Goal: Task Accomplishment & Management: Manage account settings

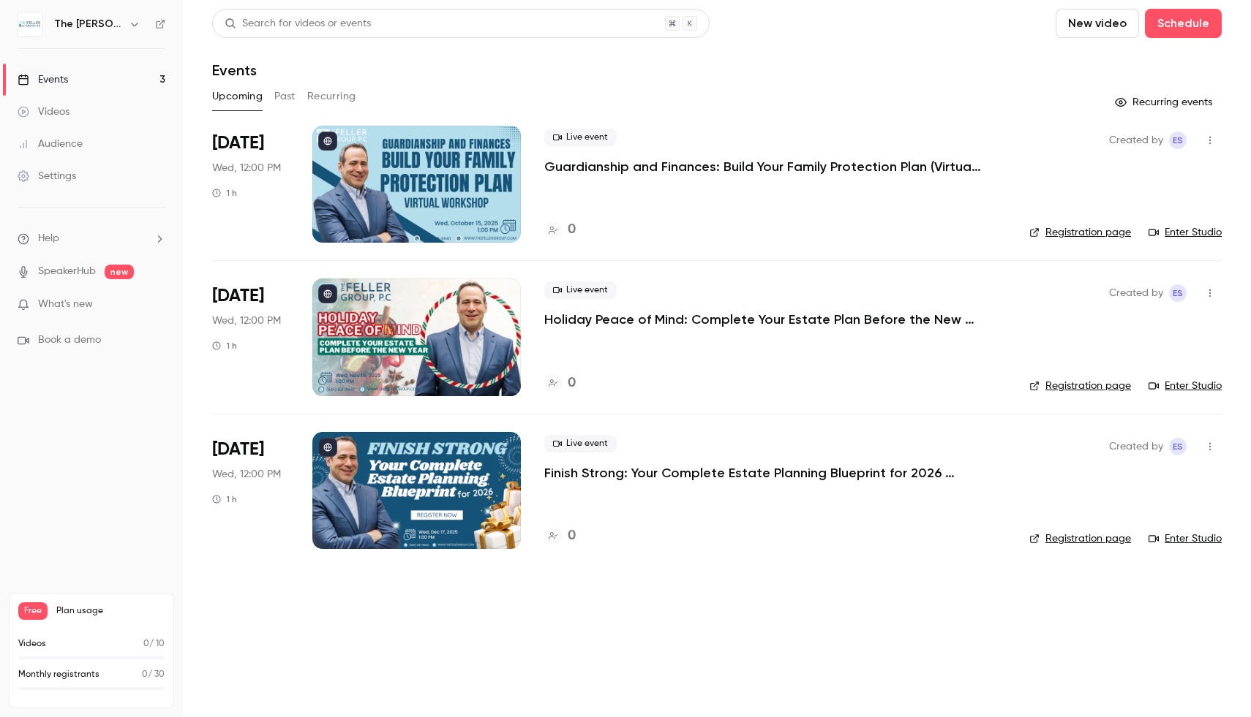
click at [385, 166] on div at bounding box center [416, 184] width 208 height 117
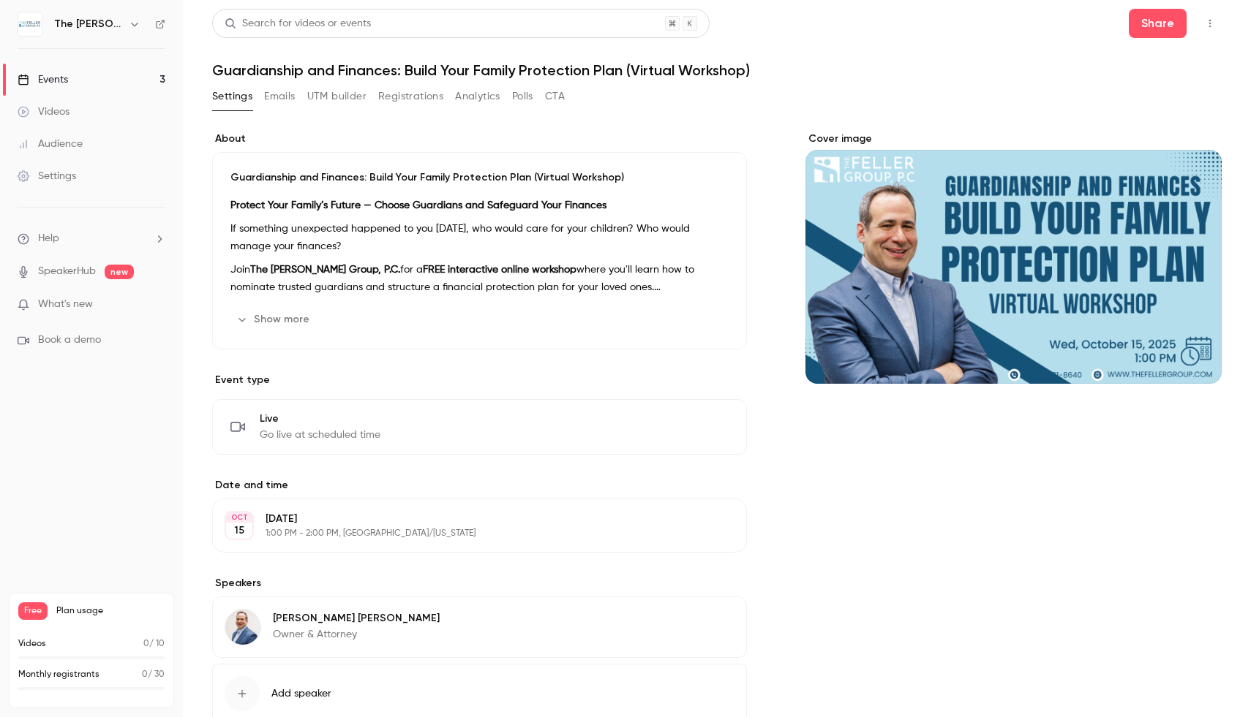
click at [1204, 26] on icon "button" at bounding box center [1210, 23] width 12 height 10
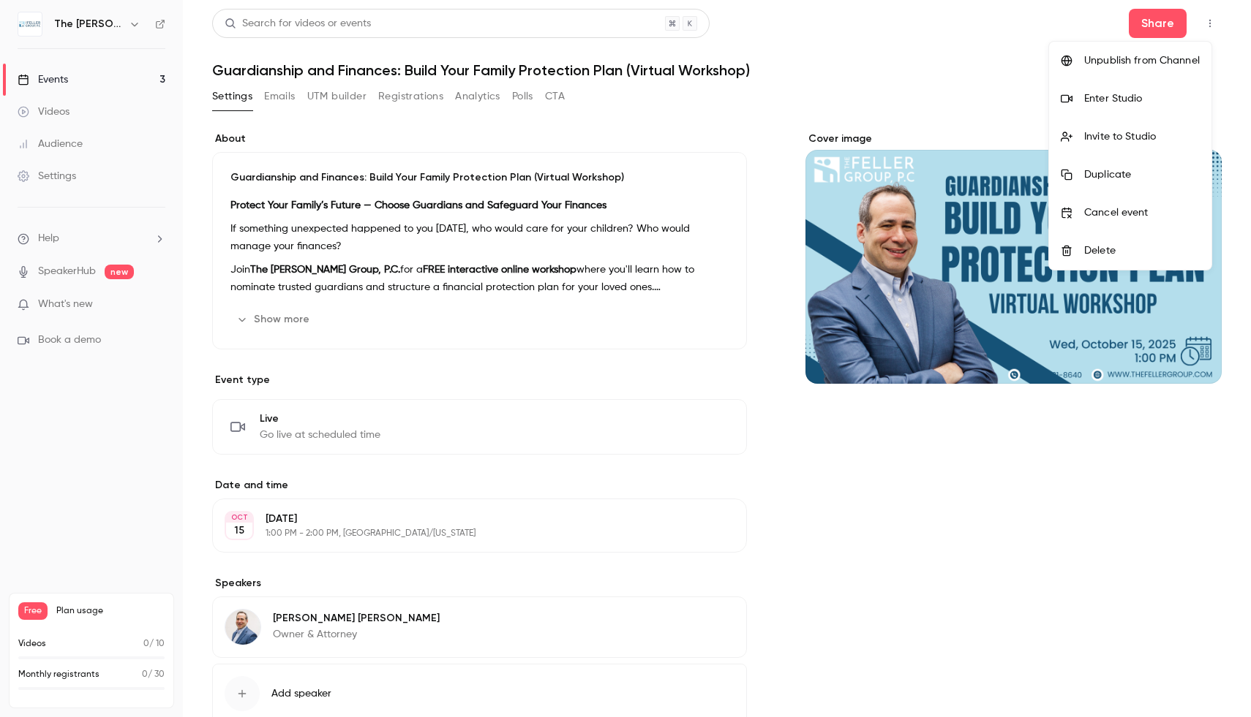
click at [624, 341] on div at bounding box center [625, 358] width 1251 height 717
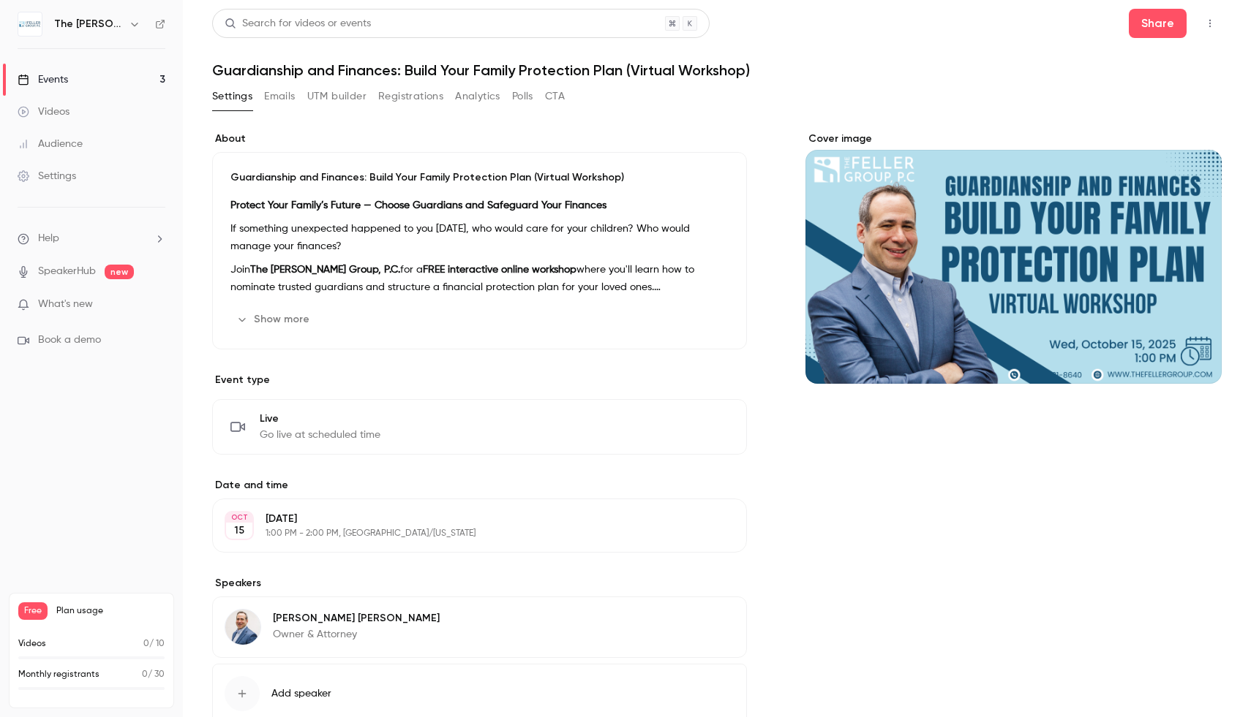
click at [1204, 23] on icon "button" at bounding box center [1210, 23] width 12 height 10
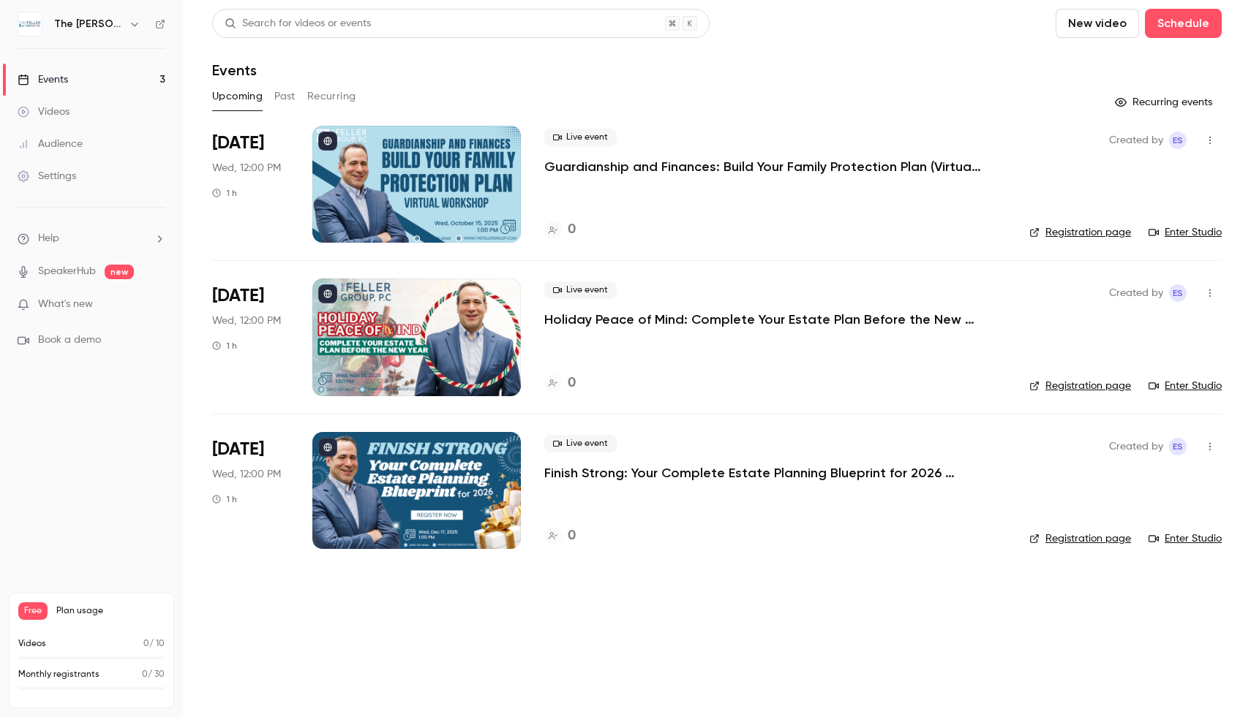
click at [1209, 137] on icon "button" at bounding box center [1209, 141] width 1 height 8
click at [879, 201] on div at bounding box center [625, 358] width 1251 height 717
click at [1217, 142] on button "button" at bounding box center [1209, 140] width 23 height 23
click at [335, 142] on div at bounding box center [625, 358] width 1251 height 717
click at [503, 230] on div at bounding box center [416, 184] width 208 height 117
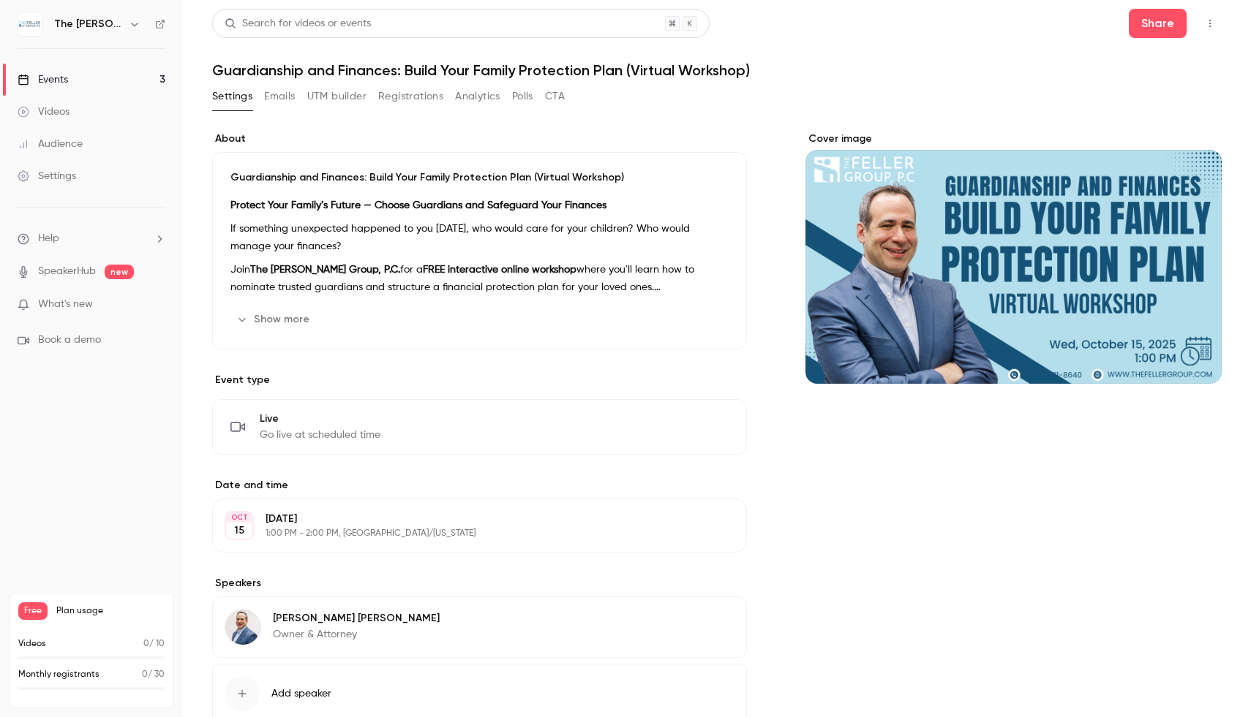
click at [698, 313] on button "Edit" at bounding box center [701, 319] width 53 height 23
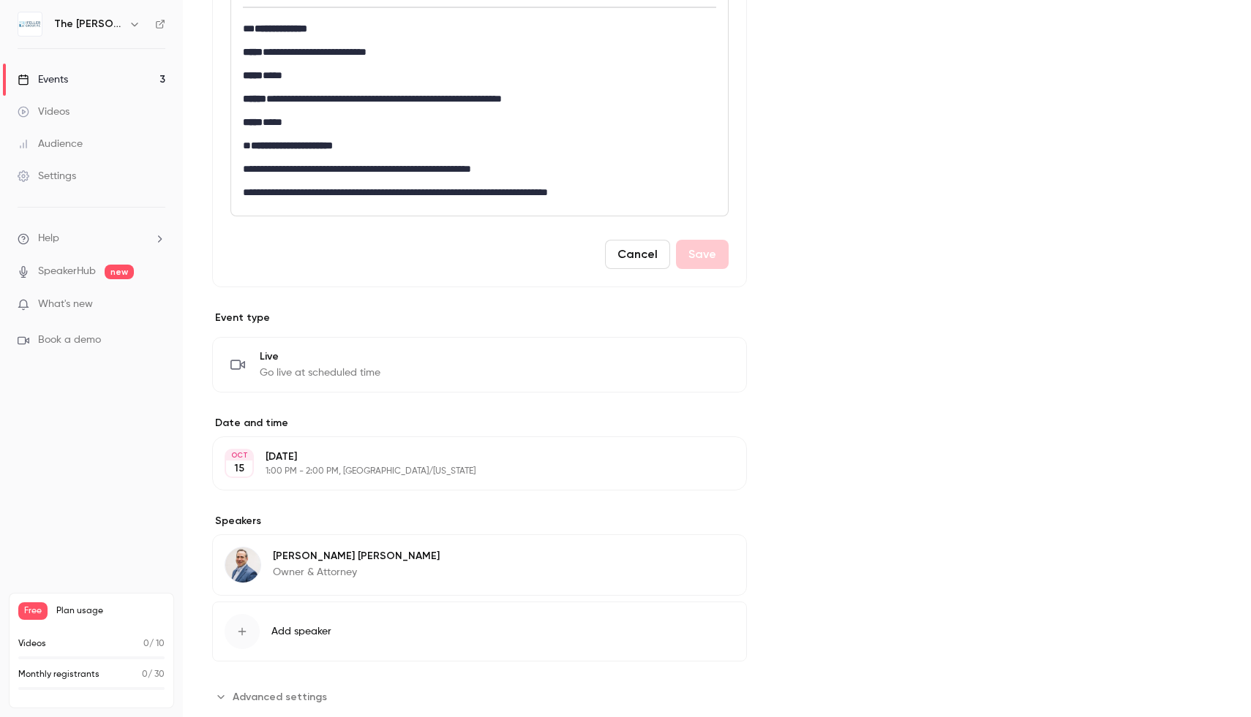
scroll to position [725, 0]
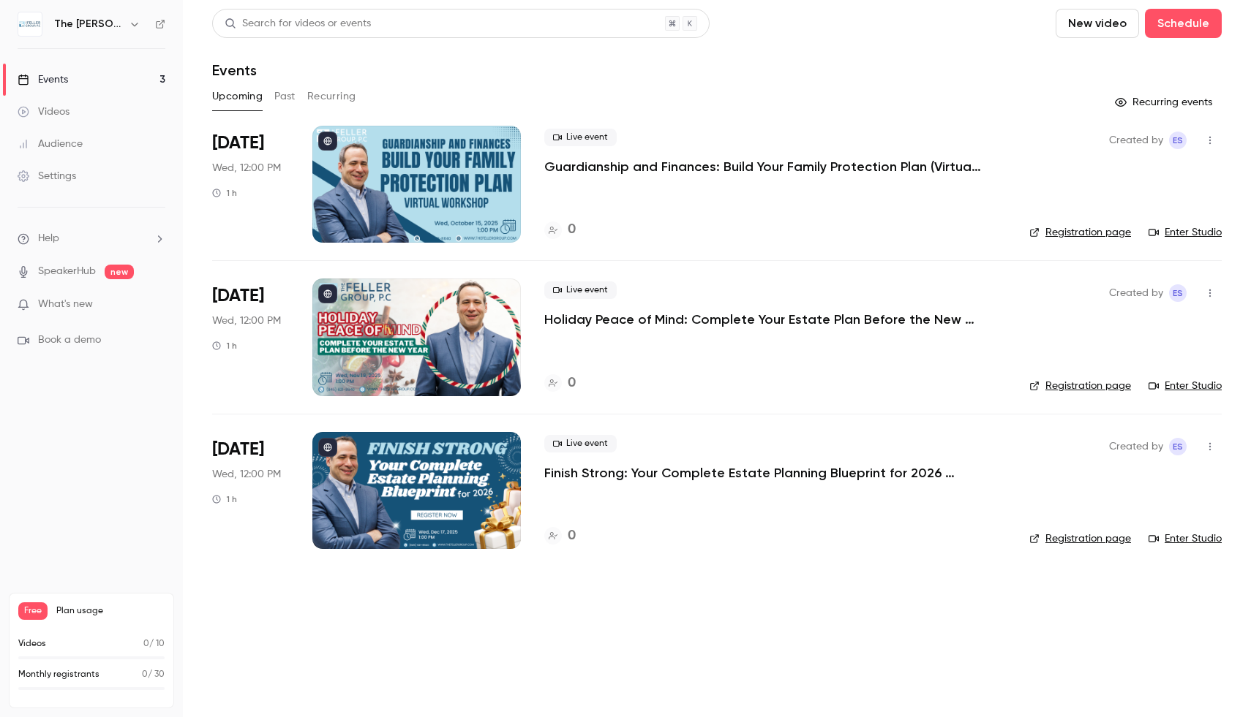
click at [252, 165] on span "Wed, 12:00 PM" at bounding box center [246, 168] width 69 height 15
click at [132, 22] on icon "button" at bounding box center [135, 24] width 12 height 12
click at [76, 23] on div at bounding box center [625, 358] width 1251 height 717
click at [265, 133] on div "[DATE] Wed, 12:00 PM 1 h" at bounding box center [250, 184] width 77 height 117
click at [258, 150] on span "[DATE]" at bounding box center [238, 143] width 52 height 23
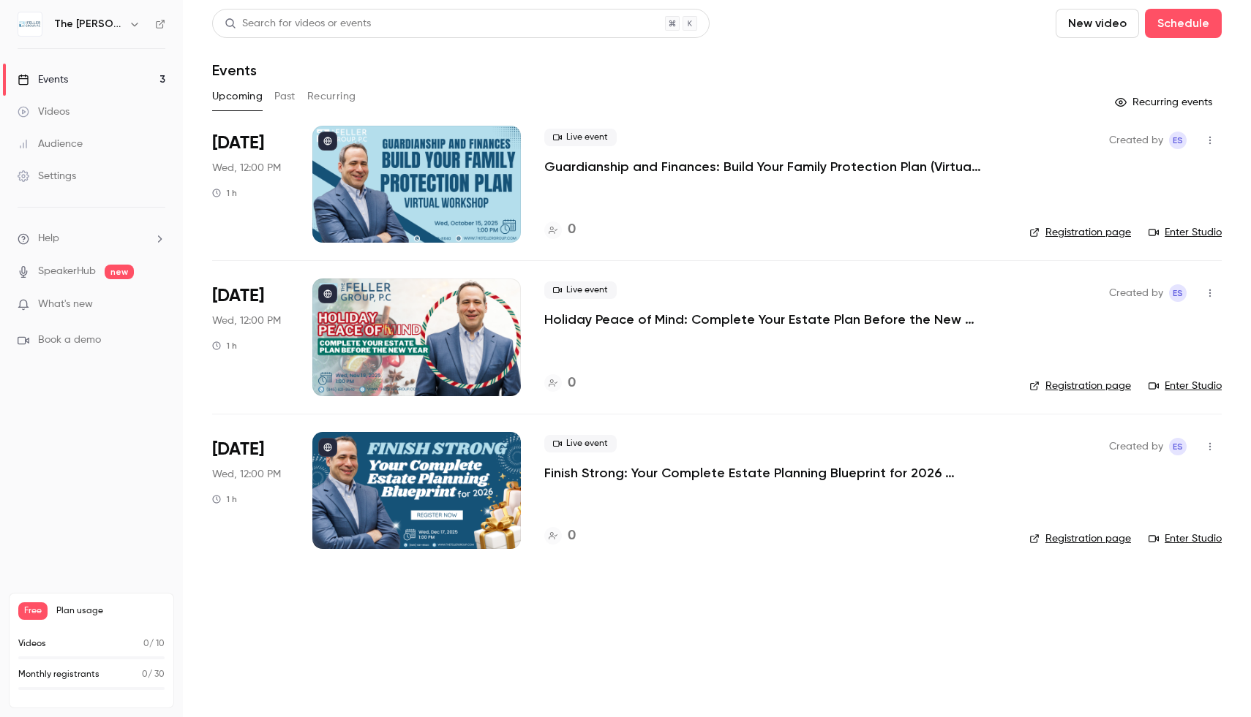
click at [1206, 132] on button "button" at bounding box center [1209, 140] width 23 height 23
click at [449, 181] on div at bounding box center [625, 358] width 1251 height 717
click at [399, 173] on div at bounding box center [416, 184] width 208 height 117
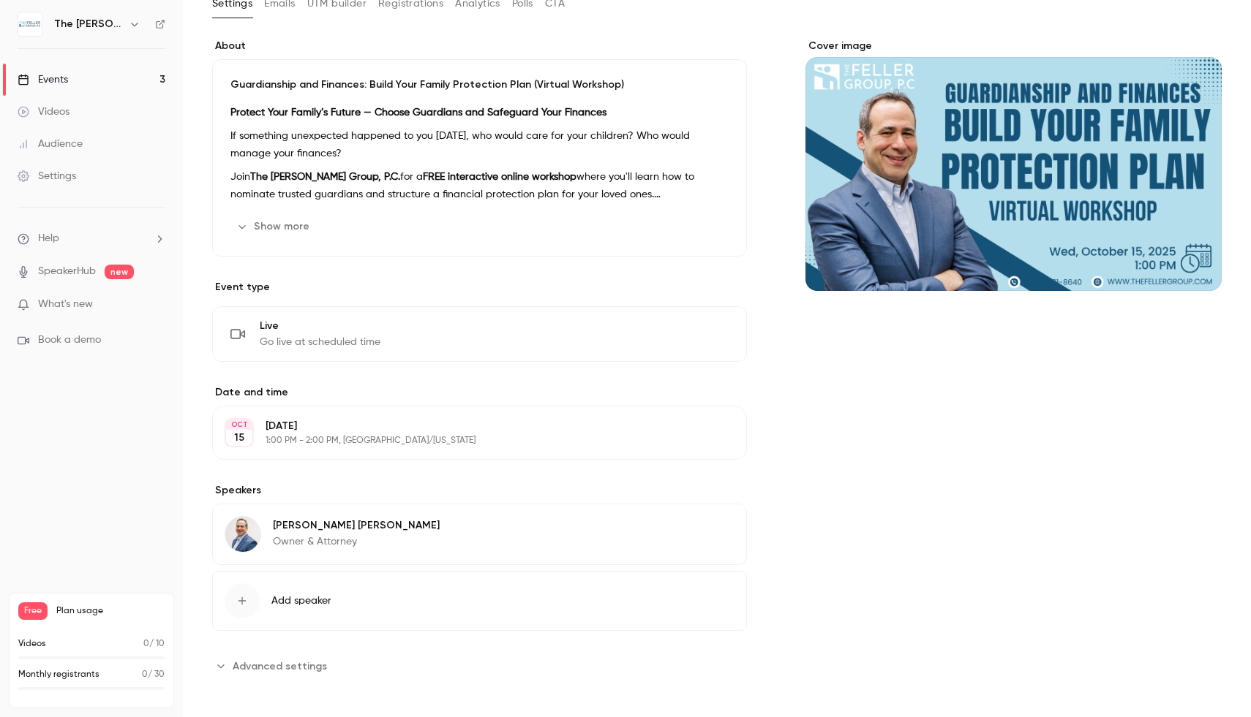
scroll to position [97, 0]
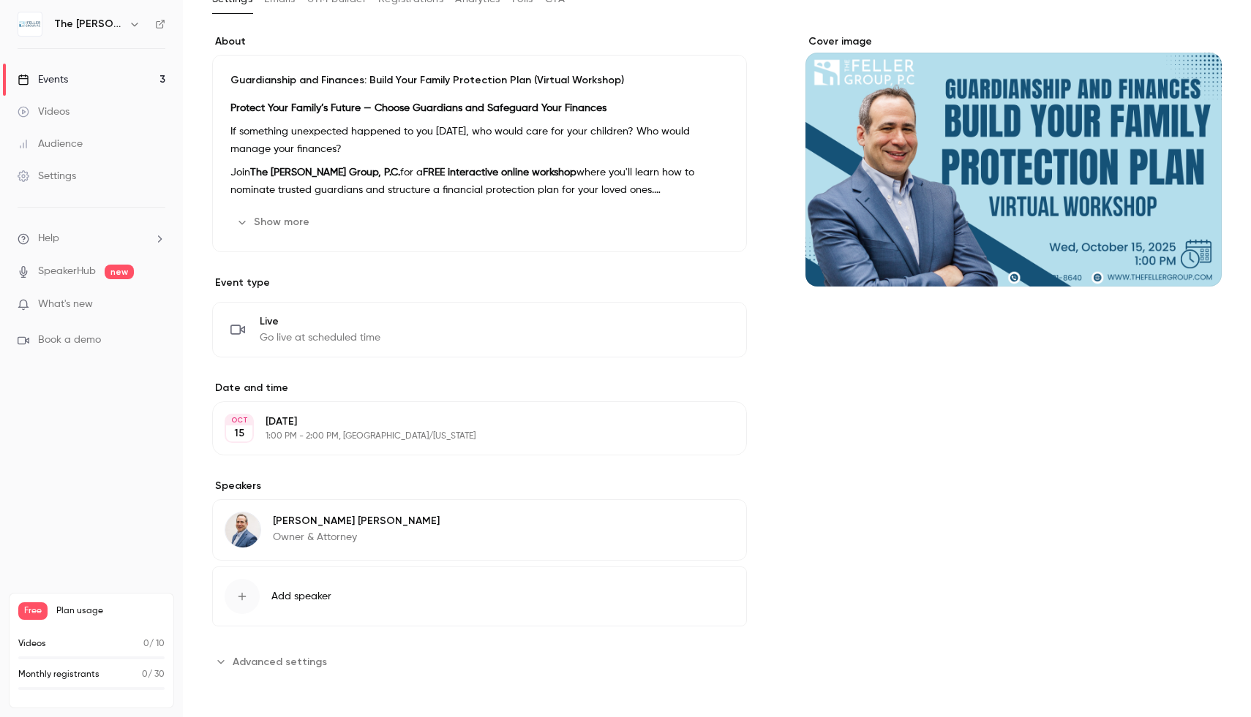
click at [432, 435] on p "1:00 PM - 2:00 PM, [GEOGRAPHIC_DATA]/[US_STATE]" at bounding box center [467, 437] width 404 height 12
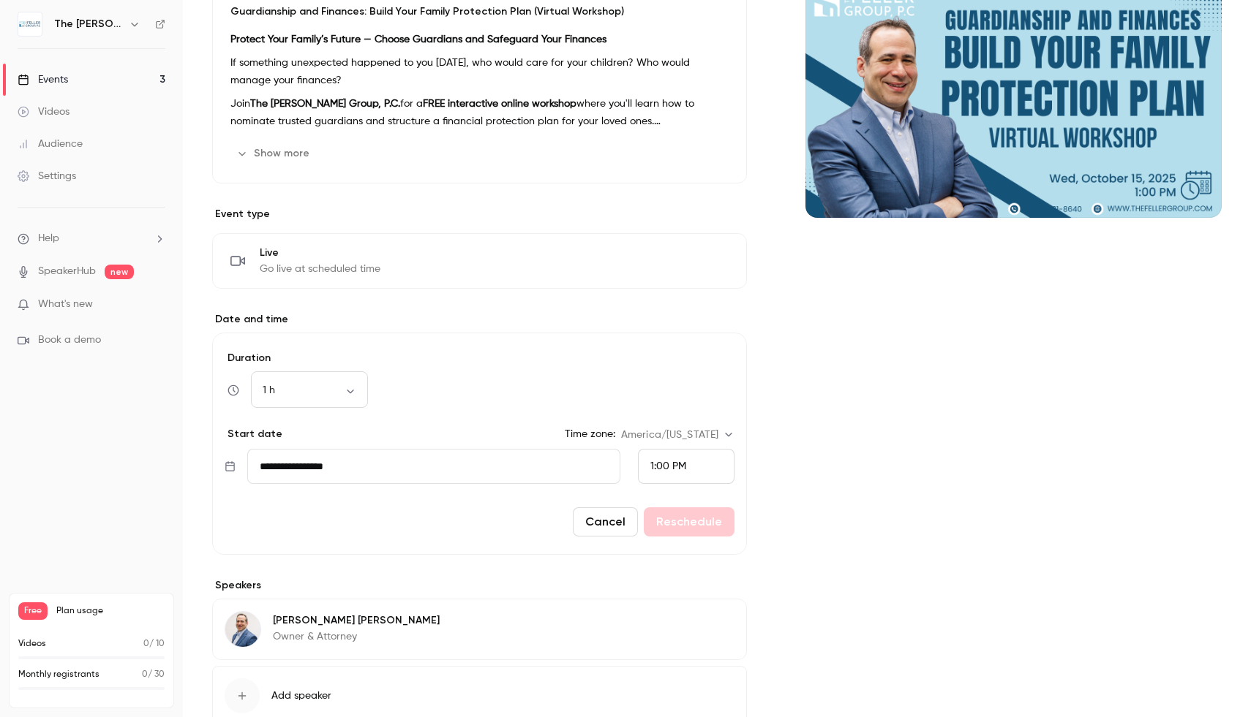
scroll to position [165, 0]
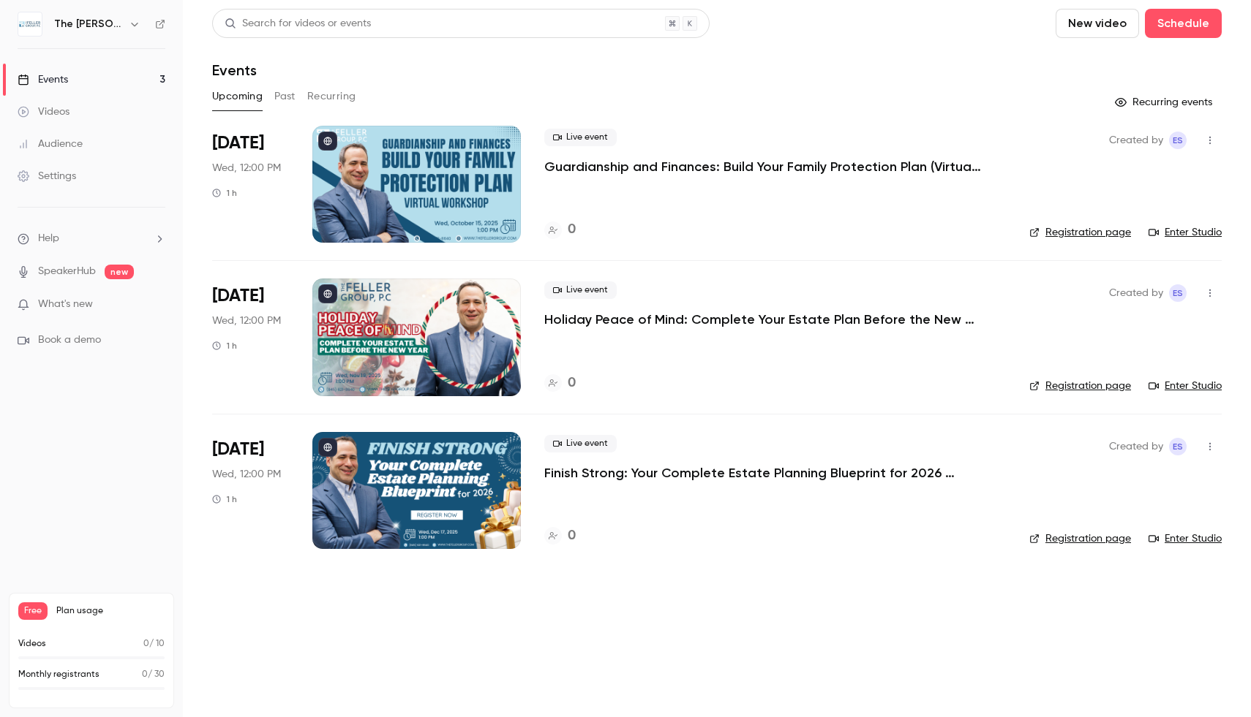
click at [225, 172] on span "Wed, 12:00 PM" at bounding box center [246, 168] width 69 height 15
click at [137, 23] on icon "button" at bounding box center [134, 25] width 7 height 4
click at [127, 364] on div at bounding box center [625, 358] width 1251 height 717
click at [73, 169] on div "Settings" at bounding box center [47, 176] width 59 height 15
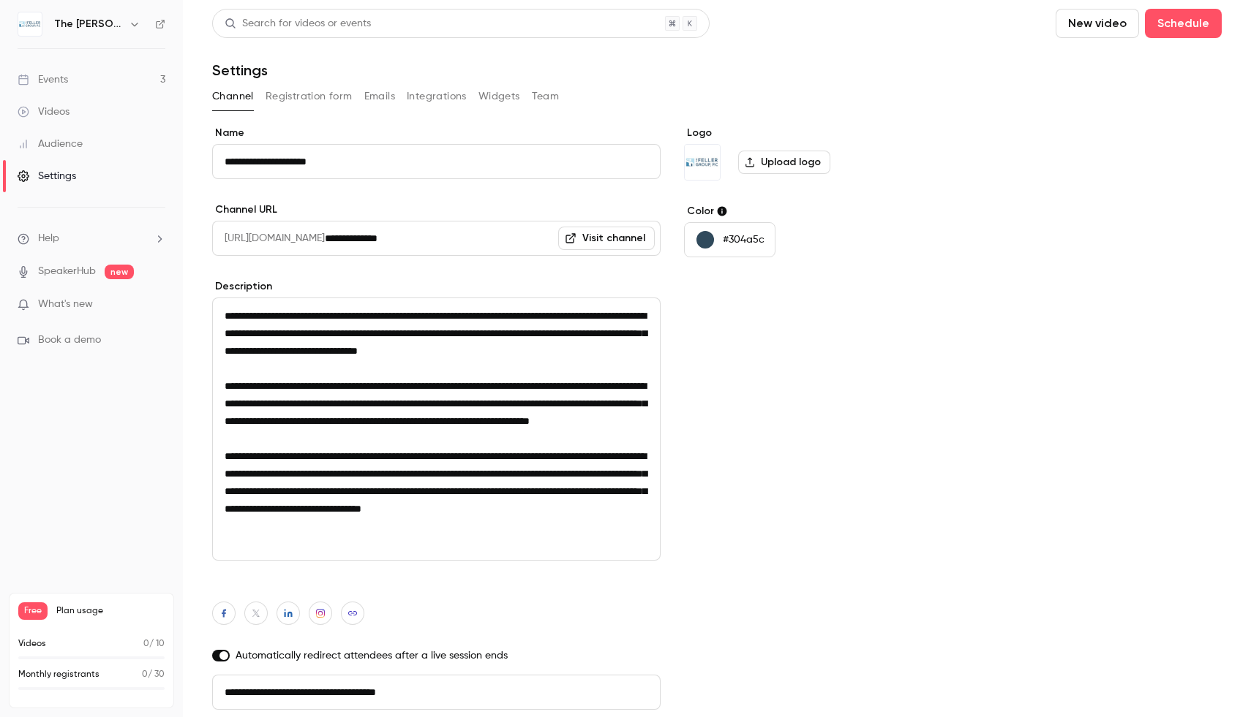
click at [47, 89] on link "Events 3" at bounding box center [91, 80] width 183 height 32
